Goal: Transaction & Acquisition: Book appointment/travel/reservation

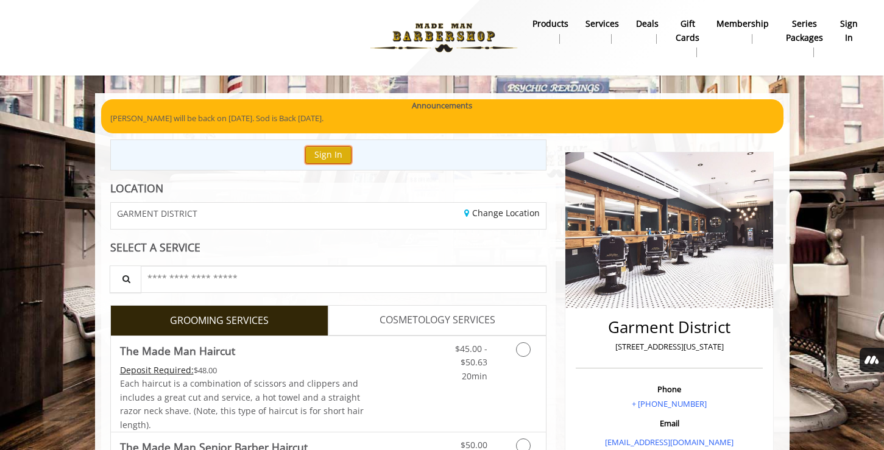
click at [319, 150] on button "Sign In" at bounding box center [328, 155] width 46 height 18
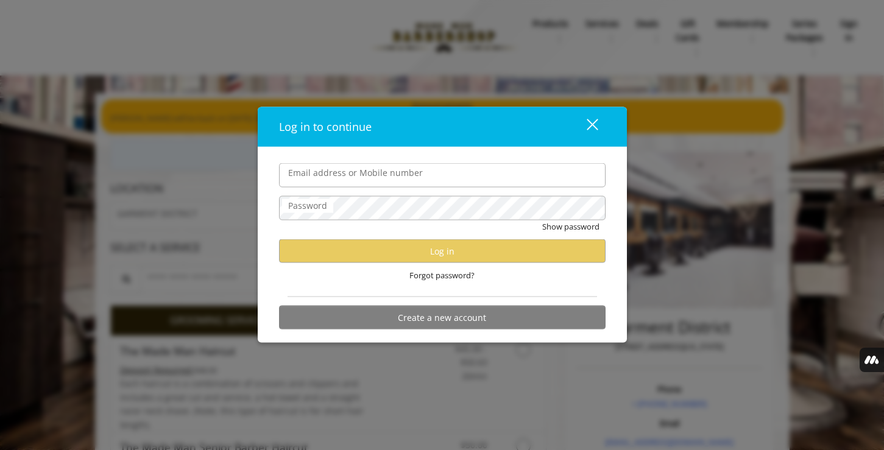
click at [347, 181] on input "Email address or Mobile number" at bounding box center [442, 175] width 326 height 24
type input "**********"
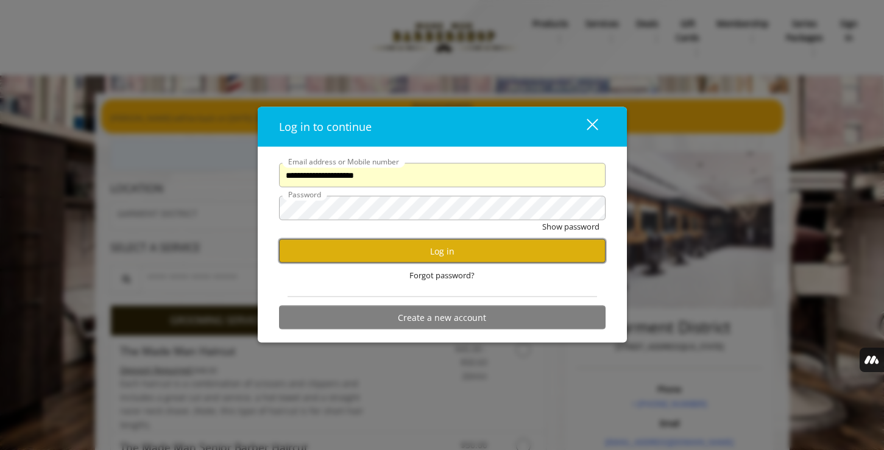
click at [432, 248] on button "Log in" at bounding box center [442, 251] width 326 height 24
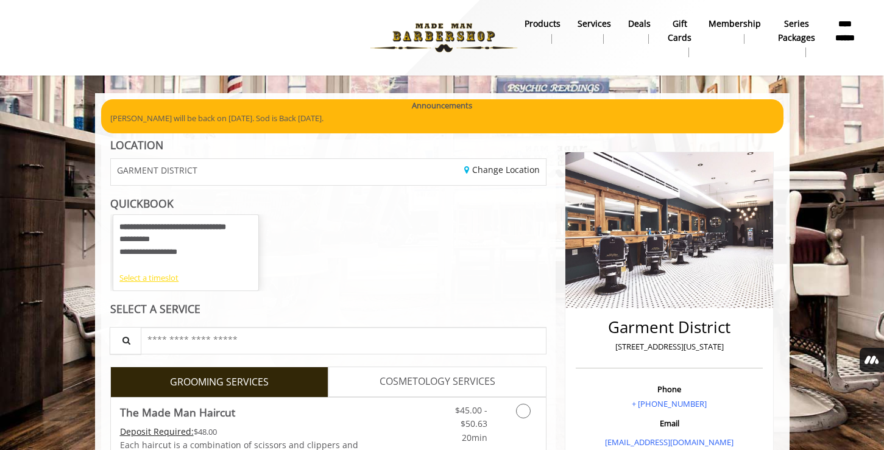
click at [147, 283] on div "Select a timeslot" at bounding box center [185, 278] width 133 height 13
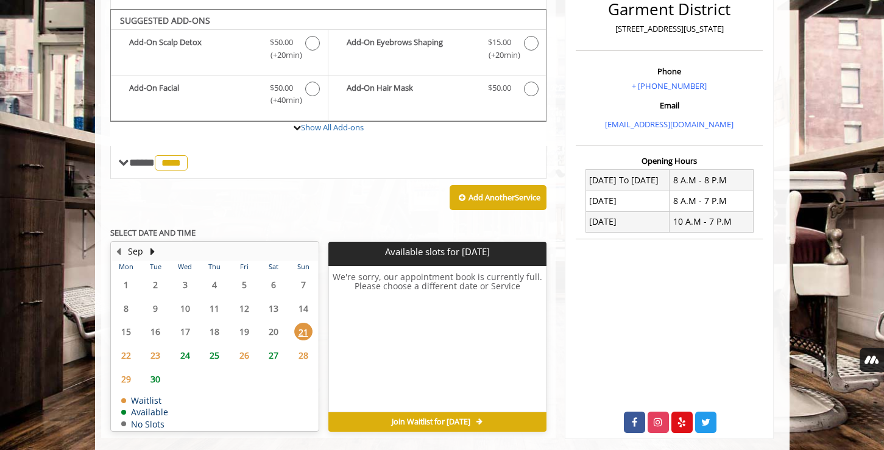
scroll to position [327, 0]
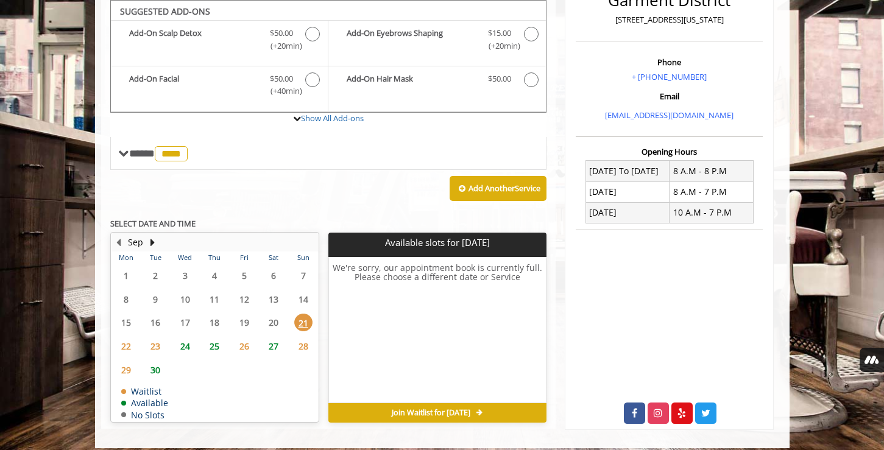
click at [179, 345] on span "24" at bounding box center [185, 346] width 18 height 18
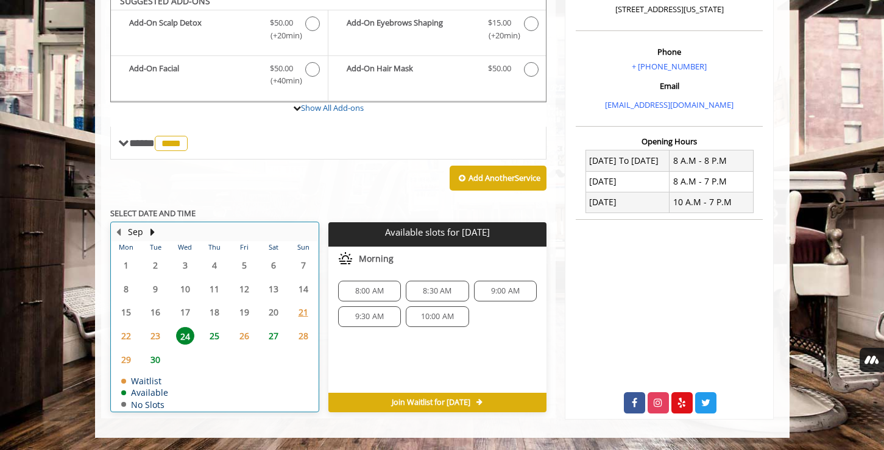
click at [165, 334] on div "23" at bounding box center [155, 336] width 24 height 18
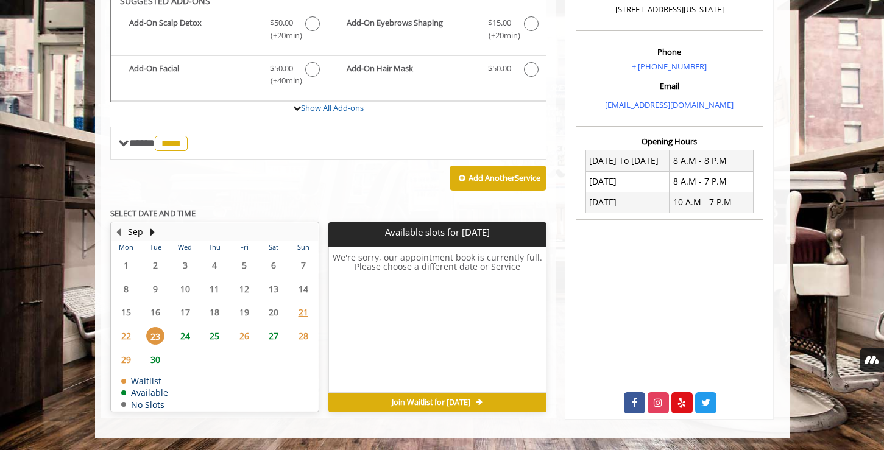
click at [186, 334] on span "24" at bounding box center [185, 336] width 18 height 18
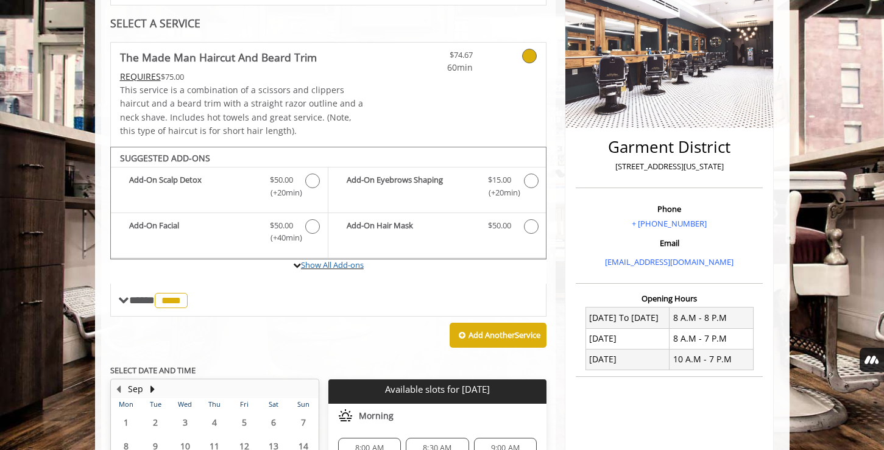
scroll to position [0, 0]
